Goal: Find specific page/section: Find specific page/section

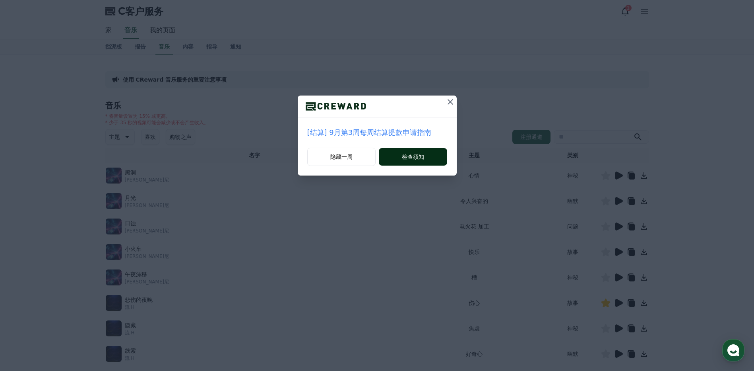
drag, startPoint x: 0, startPoint y: 0, endPoint x: 419, endPoint y: 156, distance: 447.2
click at [419, 156] on font "检查须知" at bounding box center [413, 157] width 22 height 8
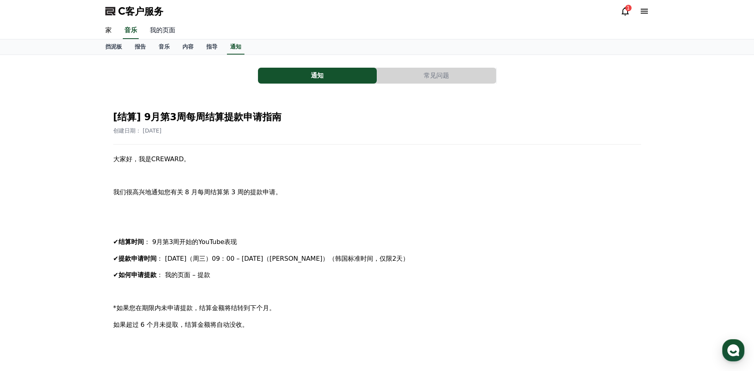
click at [159, 31] on link "我的页面" at bounding box center [163, 30] width 38 height 17
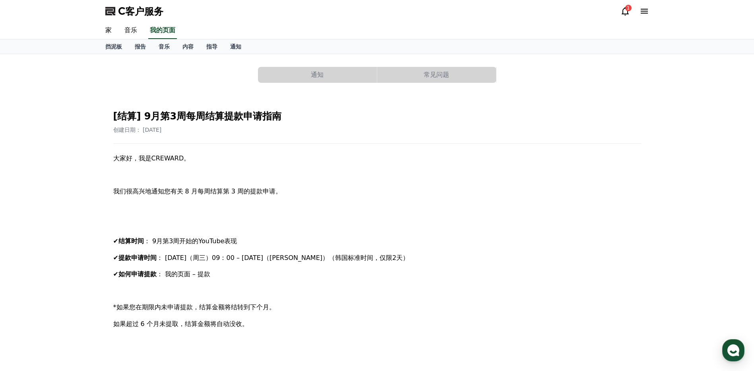
select select "**********"
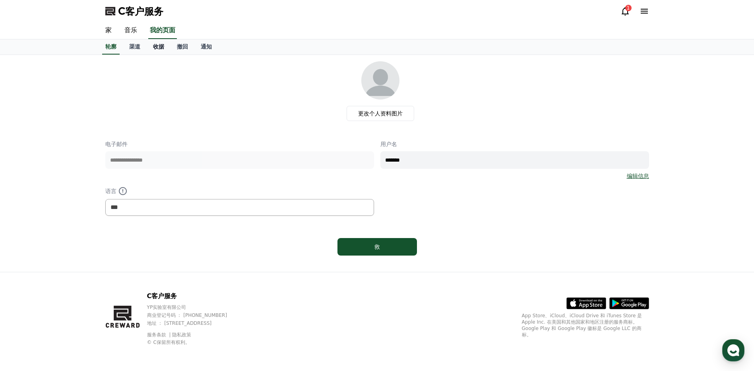
click at [147, 49] on link "收据" at bounding box center [159, 46] width 24 height 15
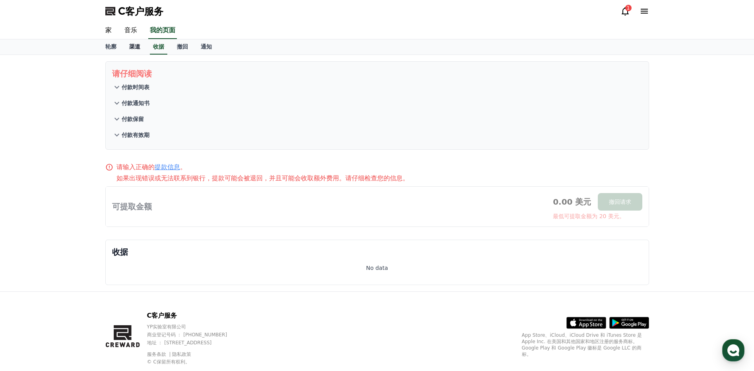
click at [135, 47] on font "渠道" at bounding box center [134, 46] width 11 height 6
